Goal: Transaction & Acquisition: Purchase product/service

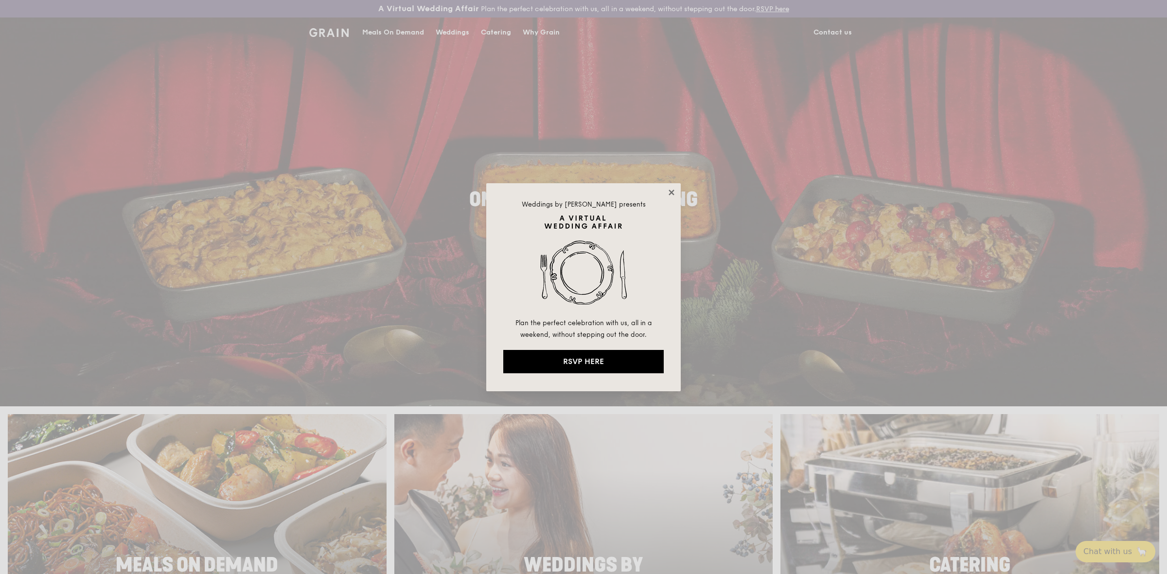
click at [670, 190] on icon at bounding box center [671, 192] width 5 height 5
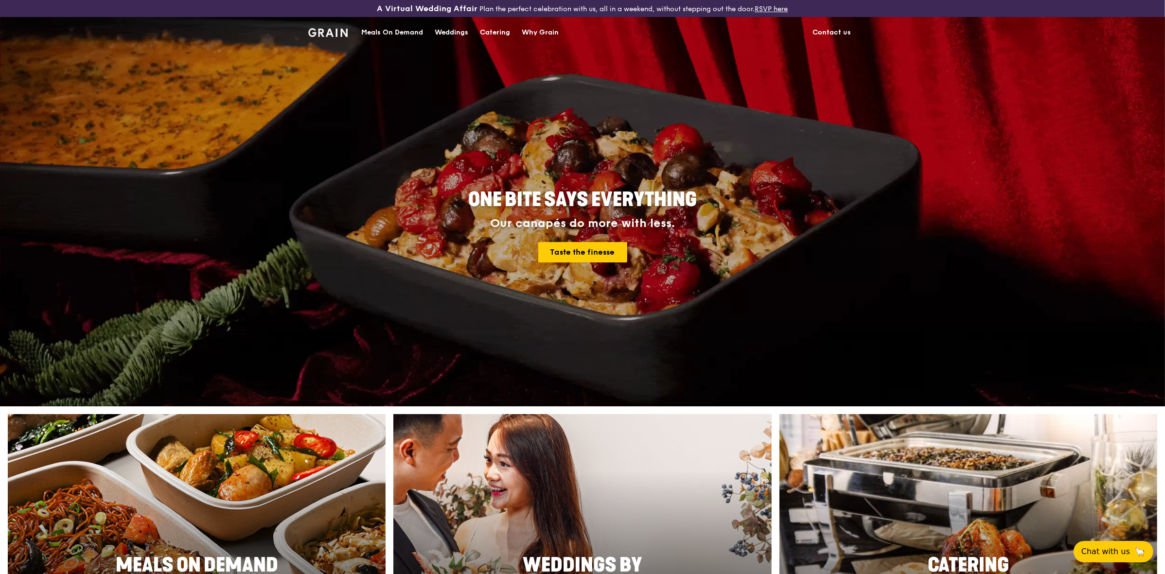
click at [557, 36] on div "Why Grain" at bounding box center [540, 32] width 37 height 29
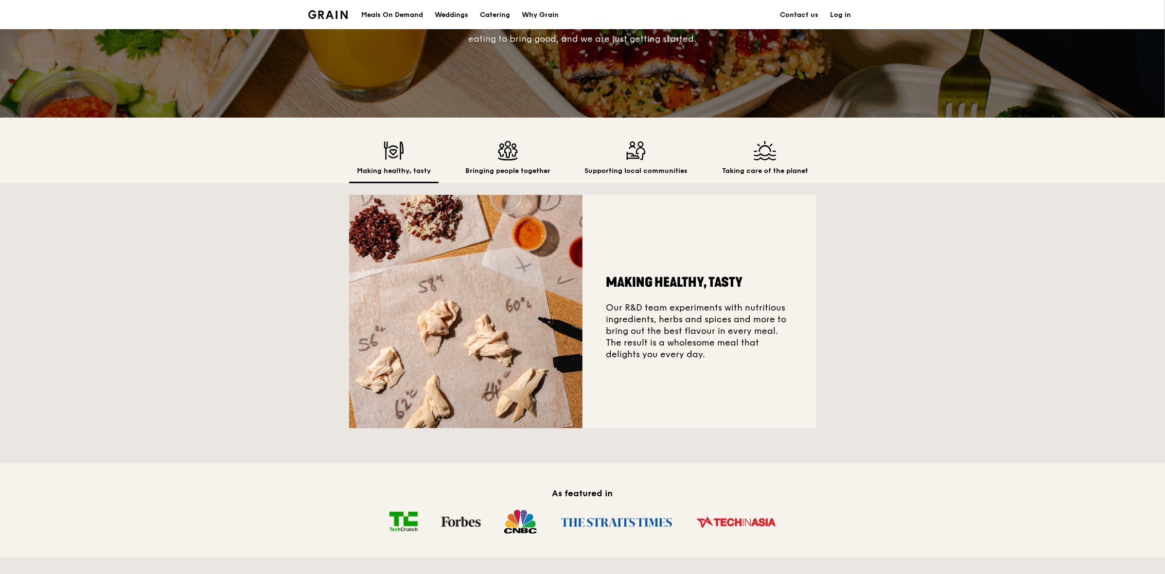
scroll to position [122, 0]
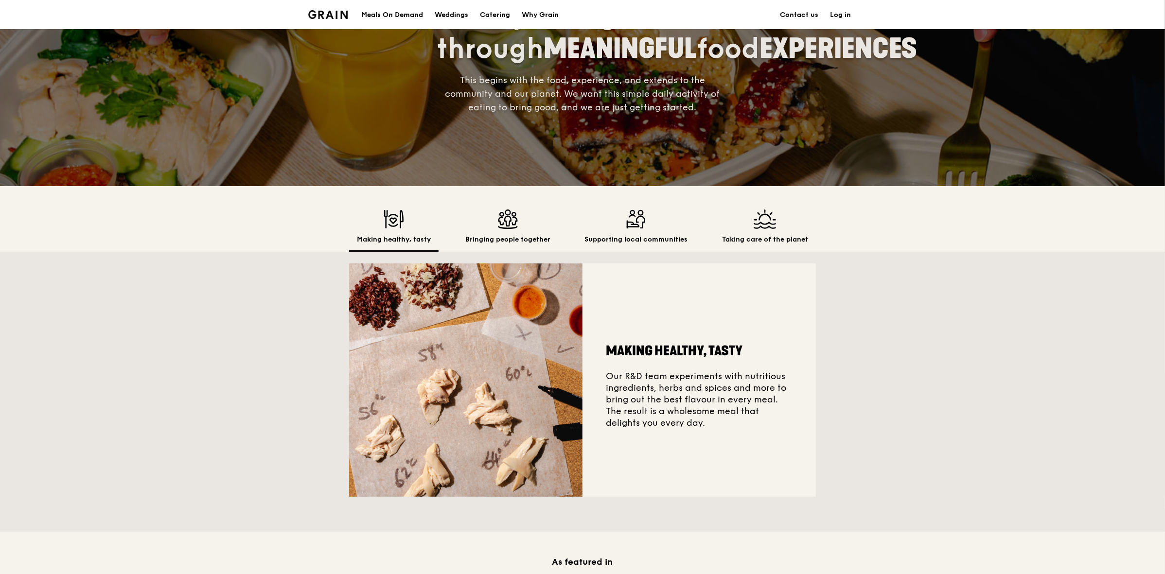
click at [500, 221] on img at bounding box center [507, 219] width 85 height 19
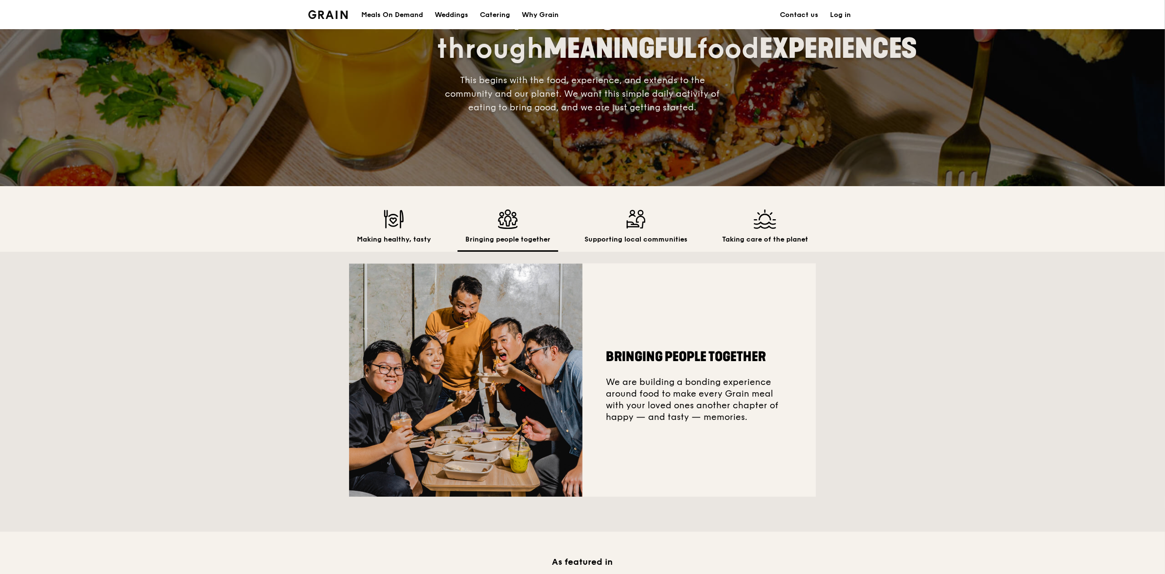
click at [626, 228] on img at bounding box center [636, 219] width 103 height 19
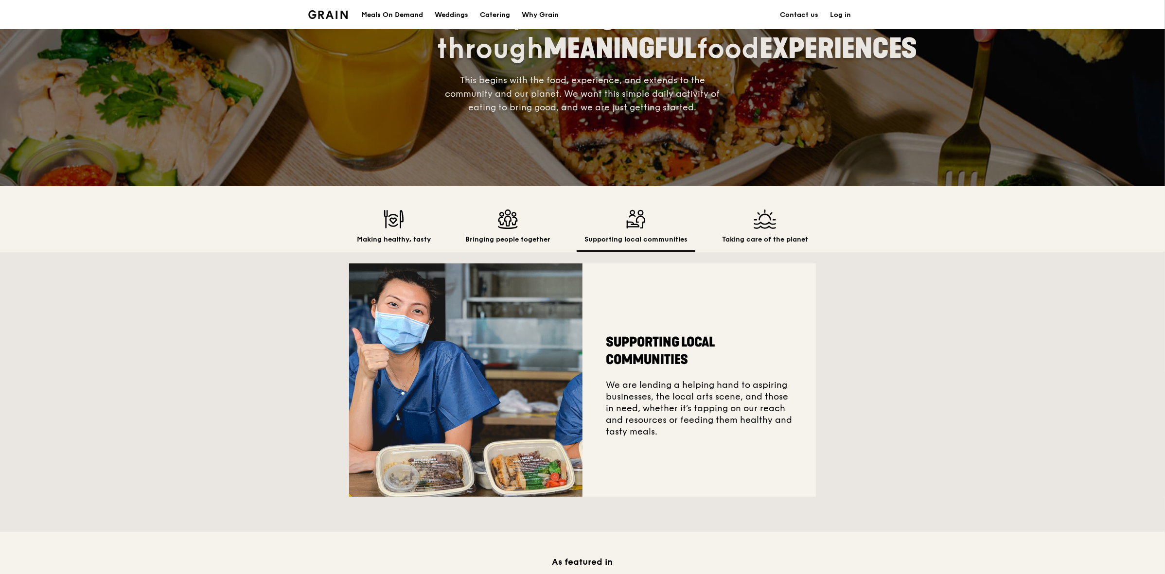
click at [786, 230] on div "Taking care of the planet" at bounding box center [766, 231] width 102 height 42
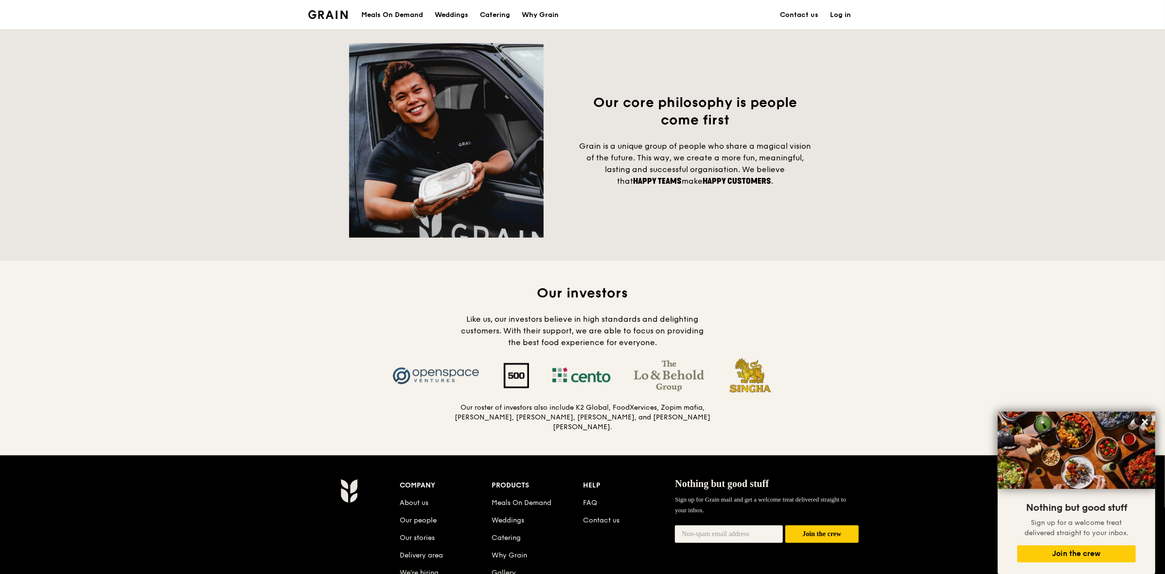
scroll to position [730, 0]
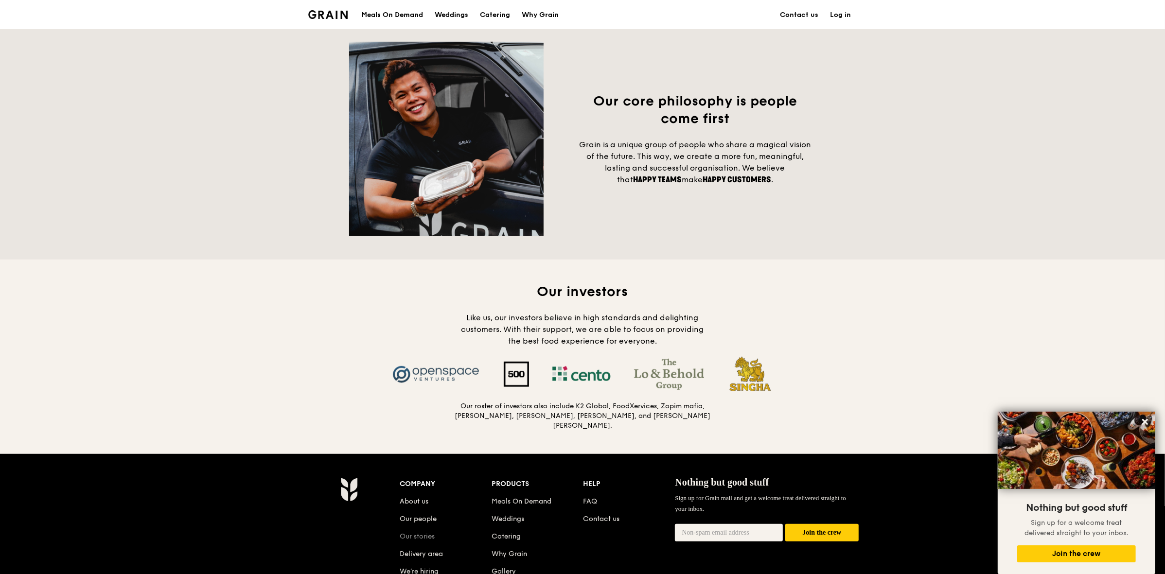
click at [426, 533] on link "Our stories" at bounding box center [417, 537] width 35 height 8
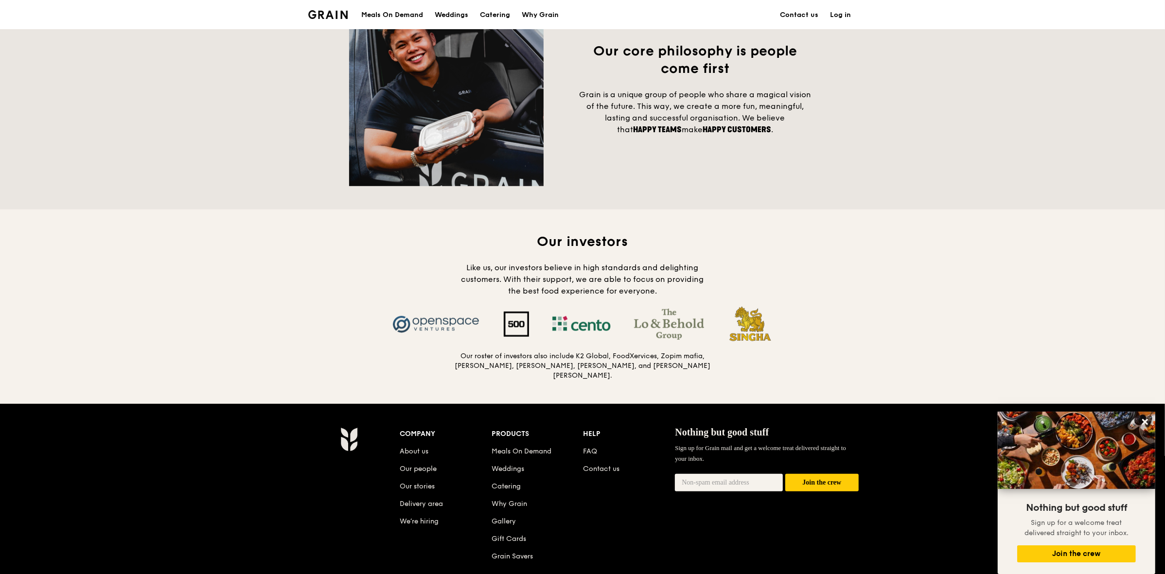
scroll to position [851, 0]
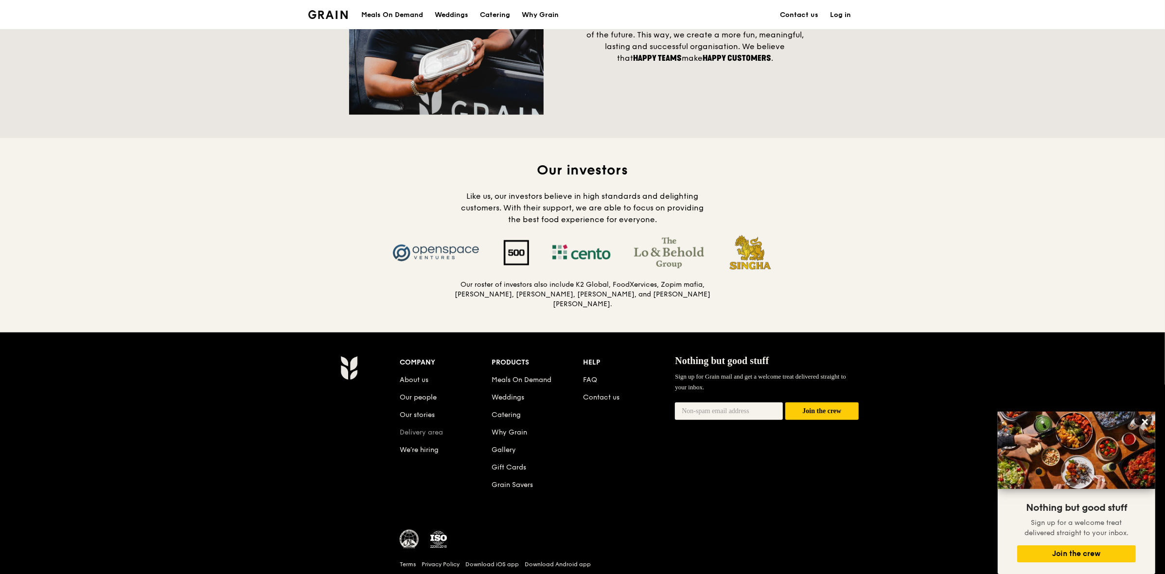
click at [425, 429] on link "Delivery area" at bounding box center [421, 433] width 43 height 8
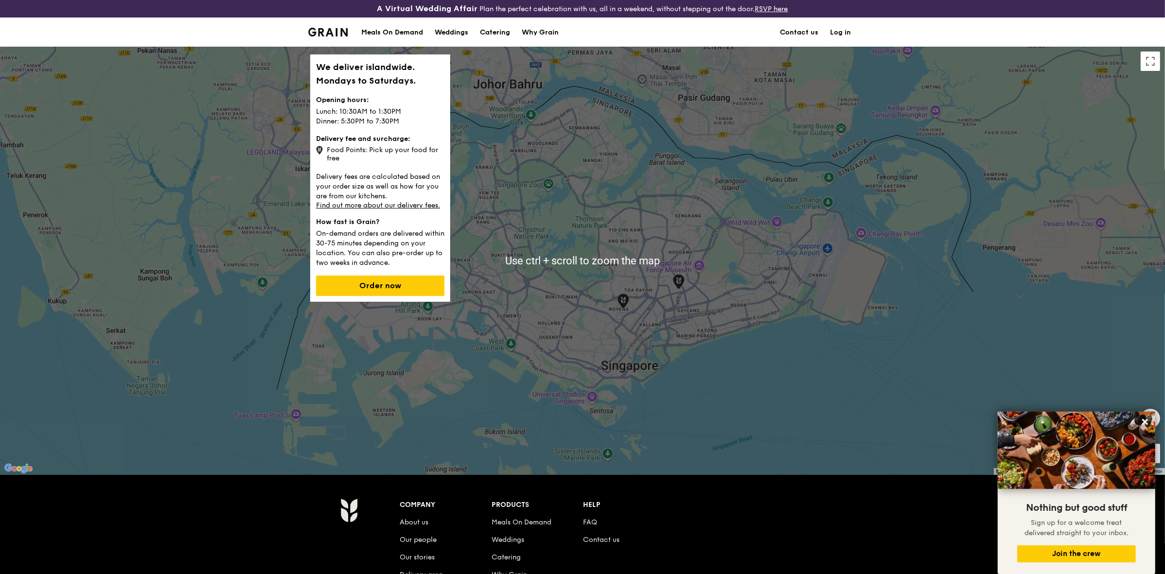
click at [416, 28] on div "Meals On Demand" at bounding box center [392, 32] width 62 height 29
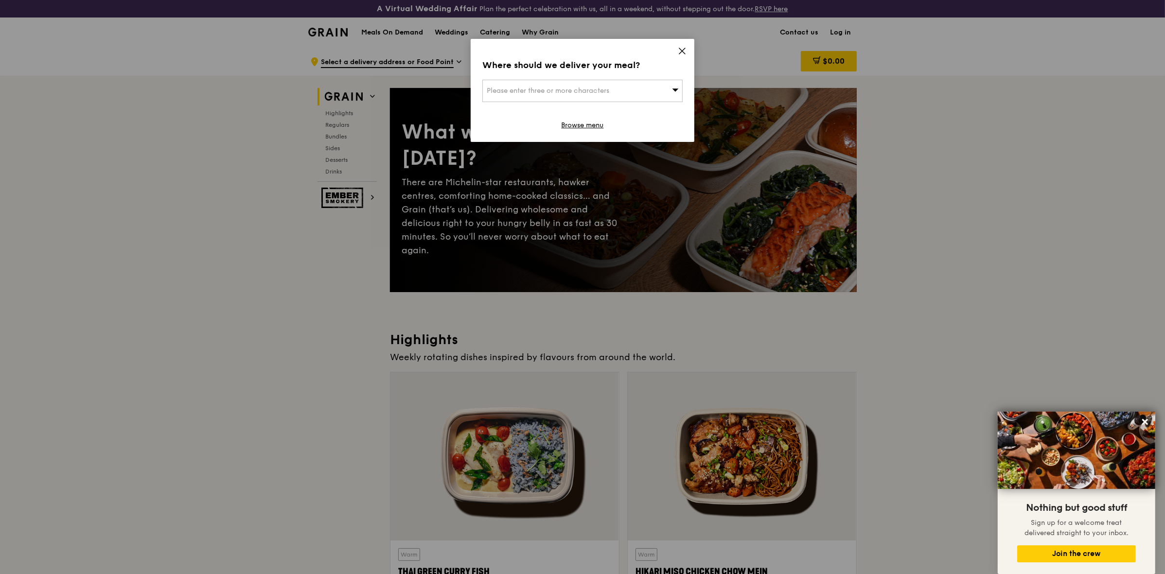
click at [682, 48] on icon at bounding box center [682, 51] width 9 height 9
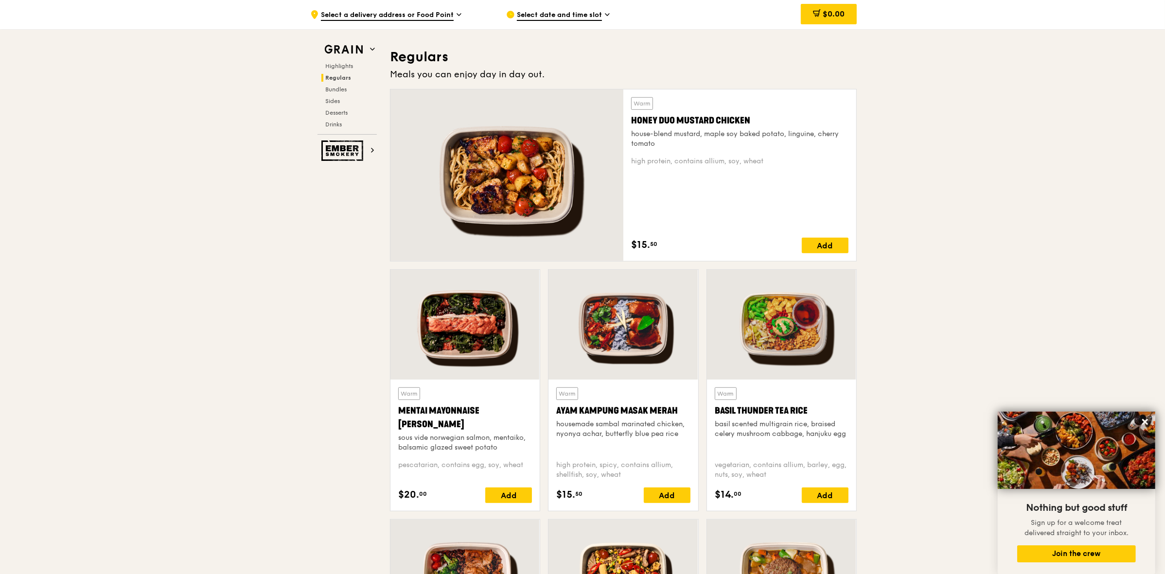
scroll to position [790, 0]
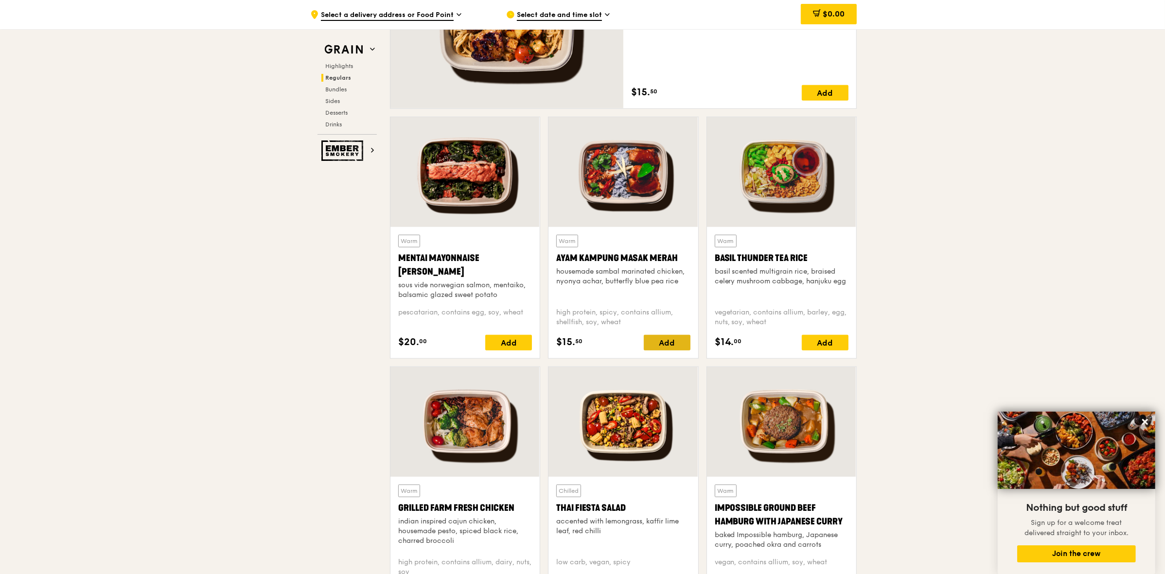
click at [657, 341] on div "Add" at bounding box center [667, 343] width 47 height 16
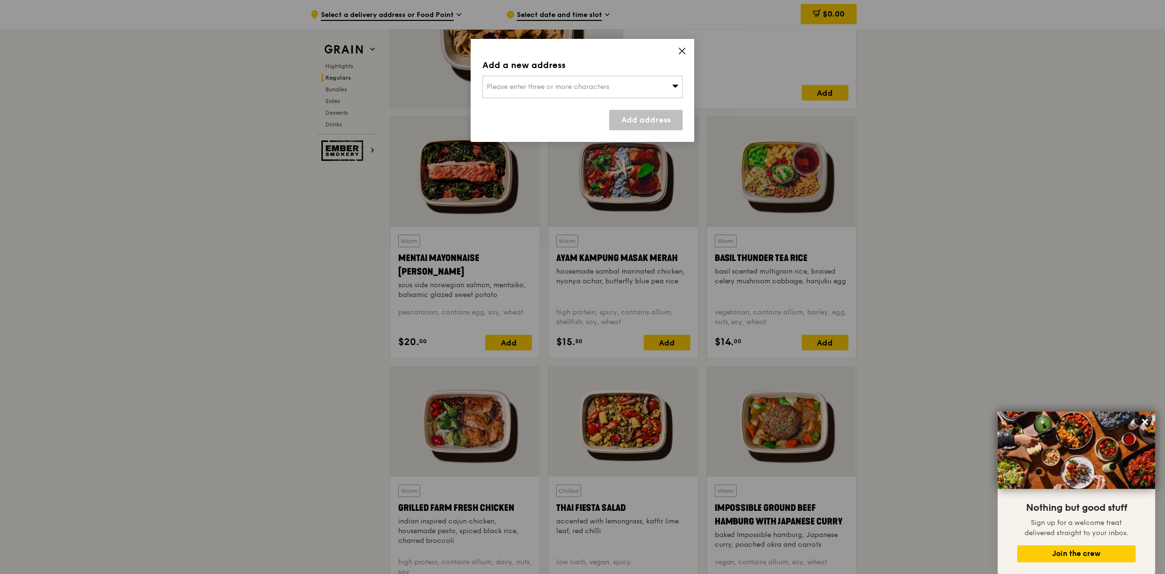
click at [566, 89] on span "Please enter three or more characters" at bounding box center [548, 87] width 123 height 8
type input "169016"
click at [550, 99] on li "1 Pearl Bank 169016" at bounding box center [582, 107] width 199 height 18
click at [652, 117] on link "Add address" at bounding box center [645, 120] width 73 height 20
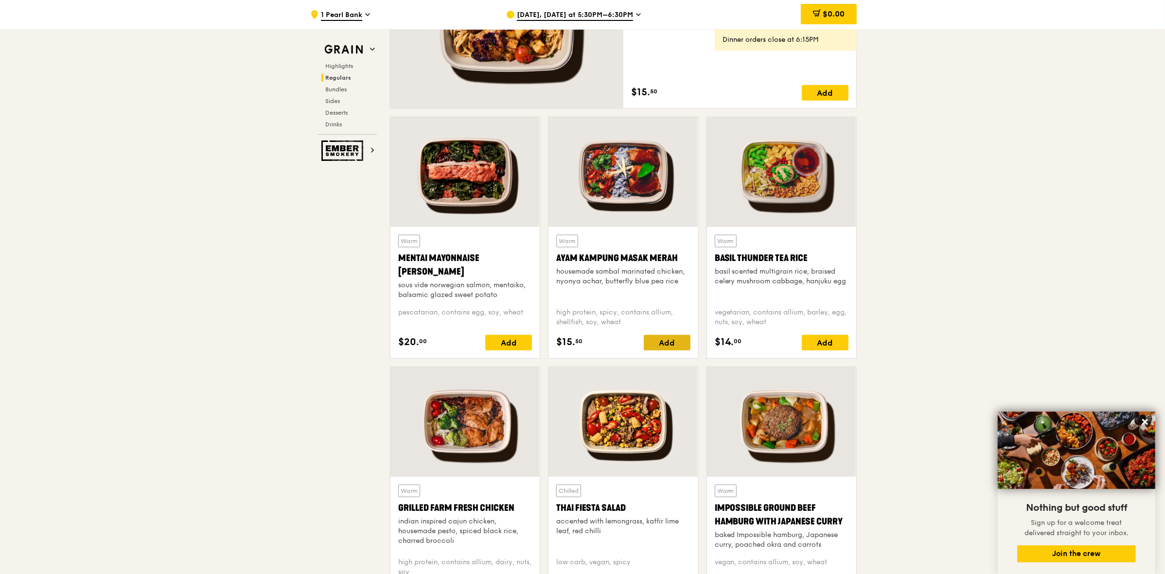
click at [652, 340] on div "Add" at bounding box center [667, 343] width 47 height 16
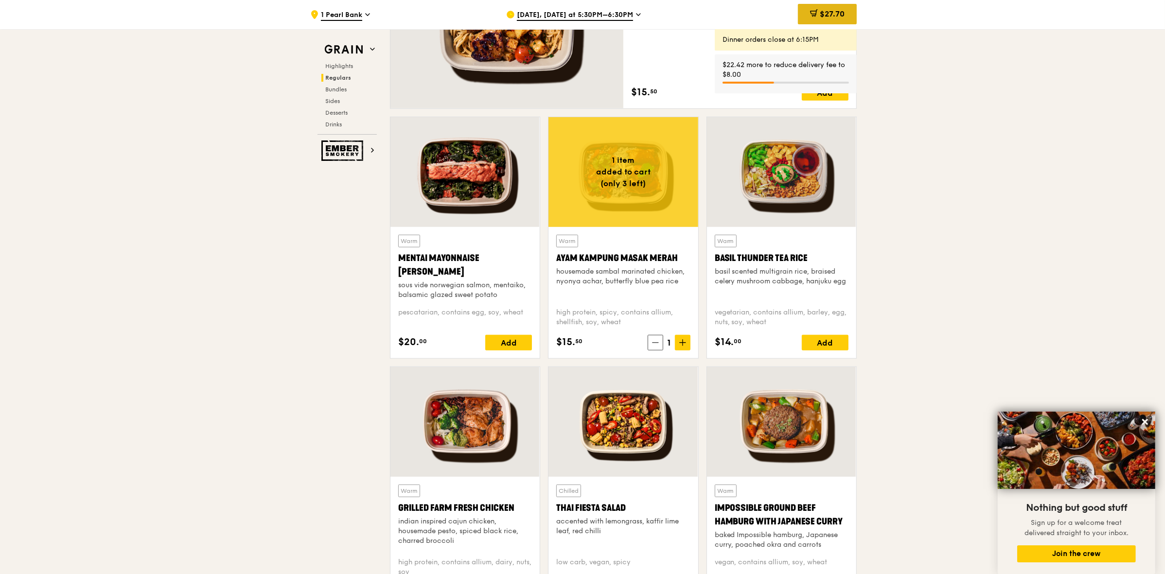
click at [828, 18] on span "$27.70" at bounding box center [832, 13] width 25 height 9
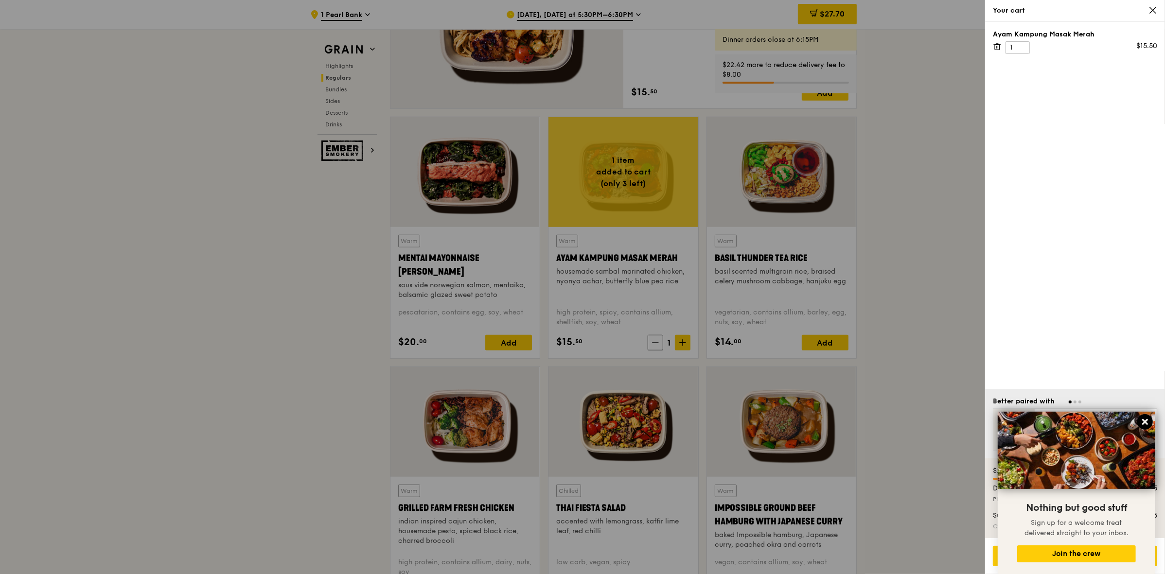
click at [1151, 418] on button at bounding box center [1146, 422] width 16 height 16
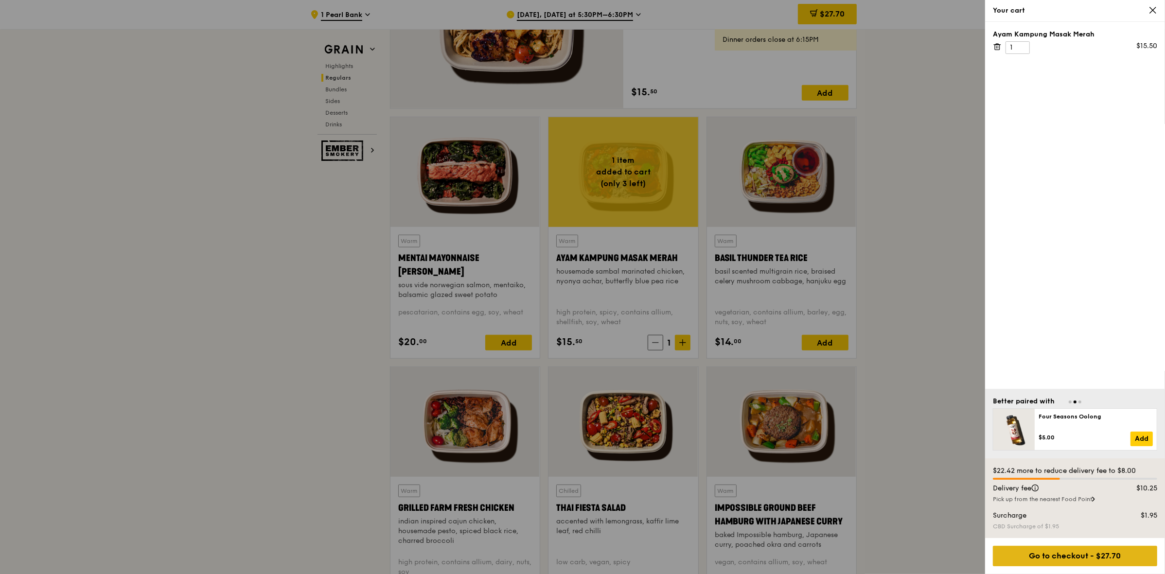
click at [1060, 558] on div "Go to checkout - $27.70" at bounding box center [1075, 556] width 164 height 20
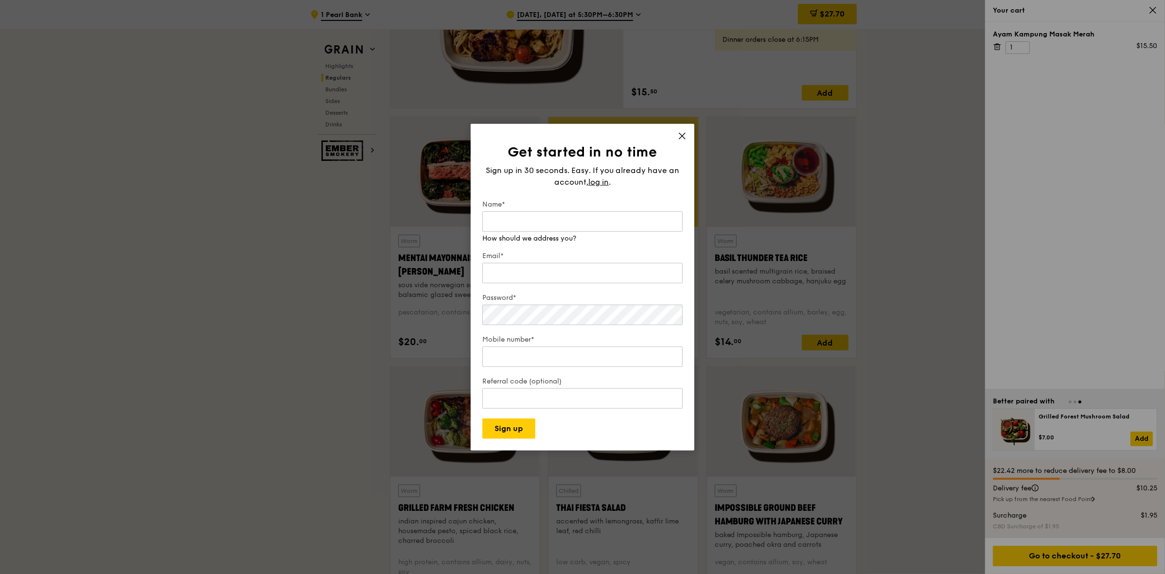
click at [681, 136] on icon at bounding box center [682, 135] width 9 height 9
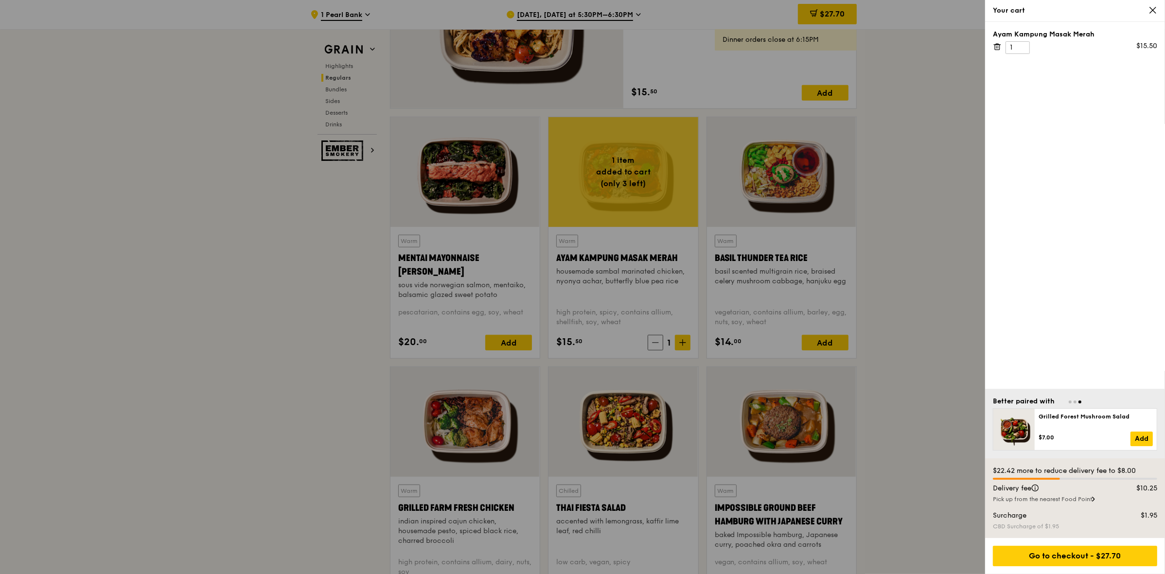
click at [1146, 8] on div "Your cart" at bounding box center [1075, 11] width 164 height 10
click at [1148, 8] on div "Your cart" at bounding box center [1075, 11] width 164 height 10
click at [1149, 10] on icon at bounding box center [1153, 10] width 9 height 9
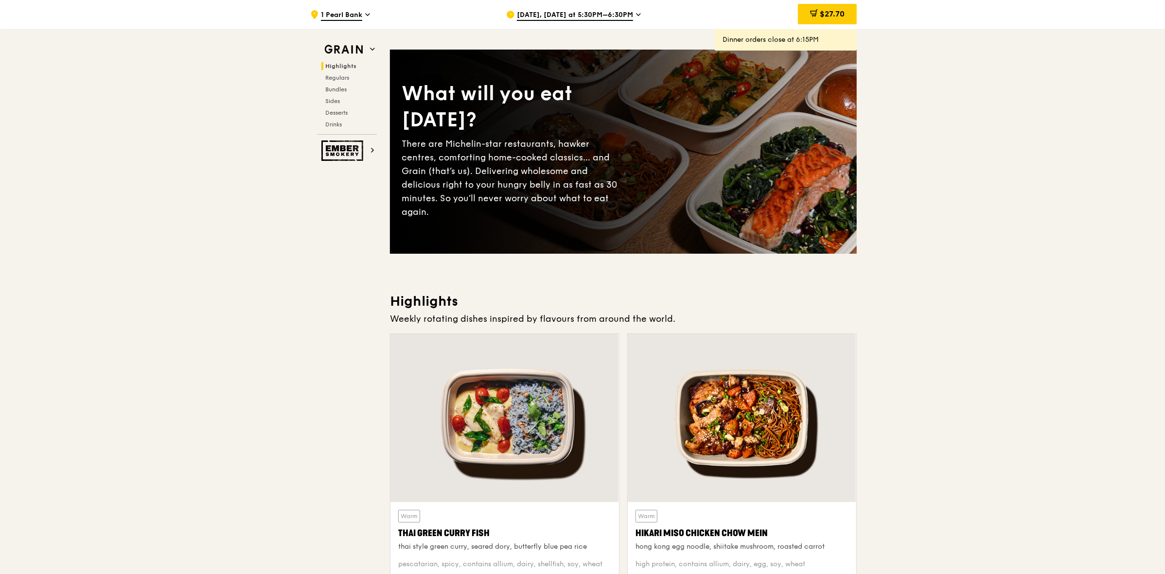
scroll to position [0, 0]
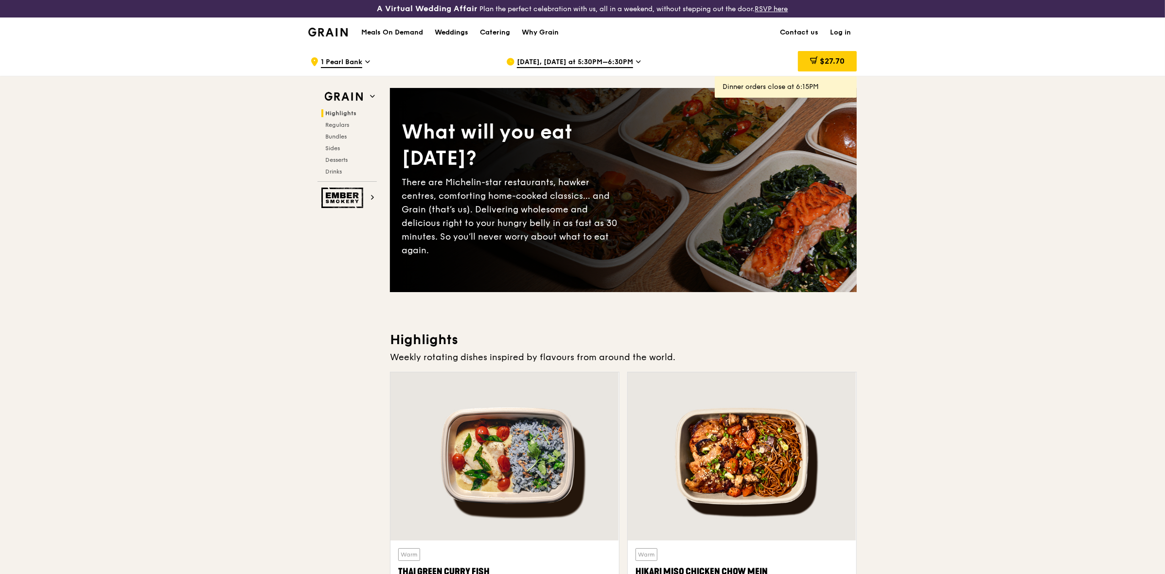
click at [459, 32] on div "Weddings" at bounding box center [452, 32] width 34 height 29
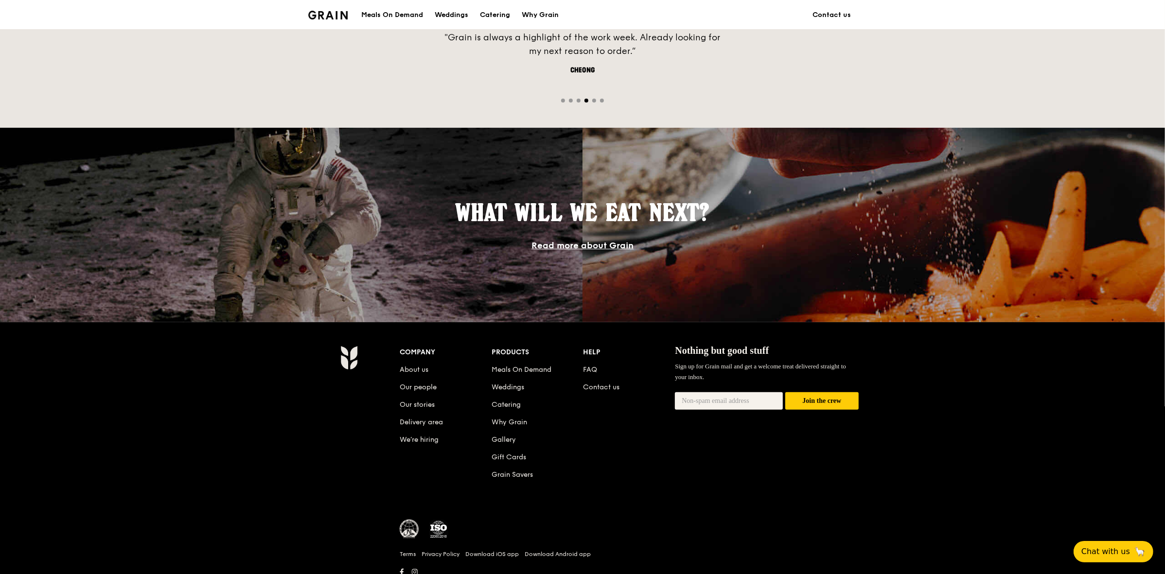
scroll to position [742, 0]
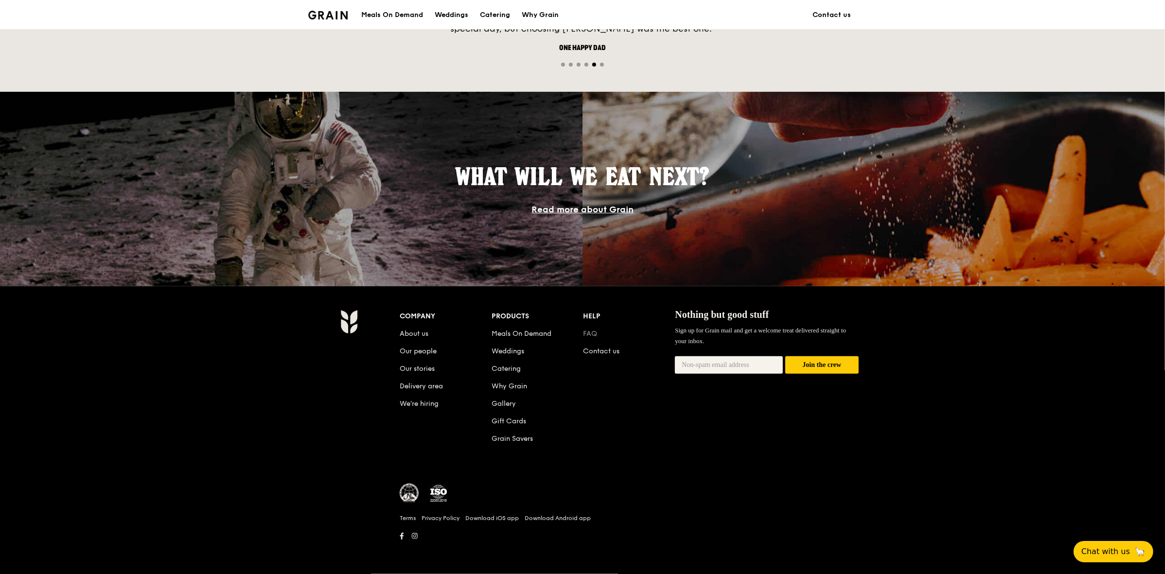
click at [596, 334] on link "FAQ" at bounding box center [591, 334] width 14 height 8
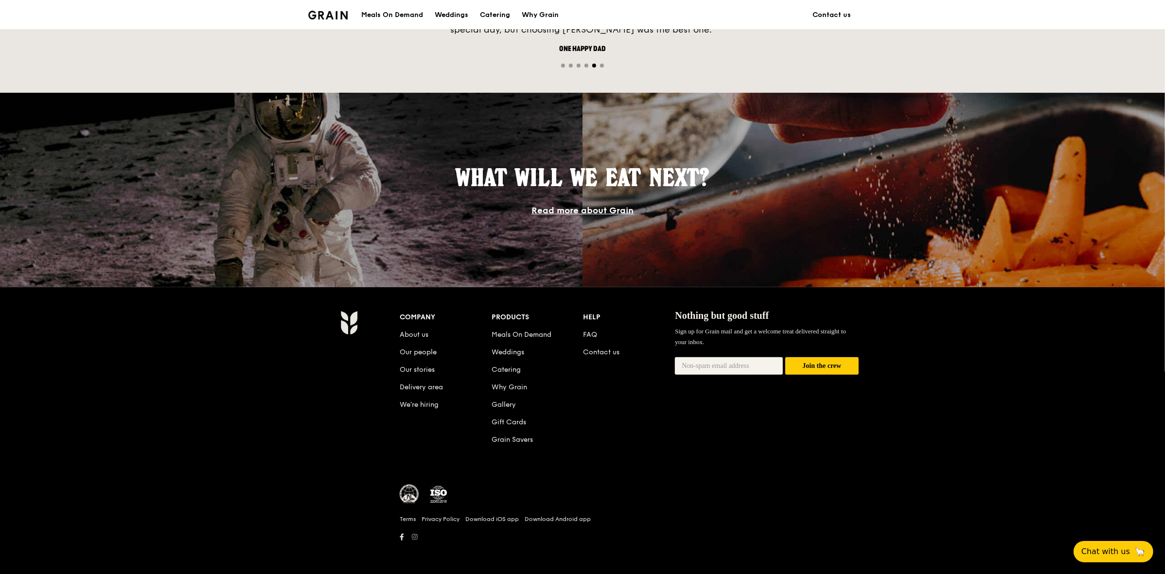
click at [412, 534] on icon at bounding box center [415, 537] width 6 height 7
